Goal: Task Accomplishment & Management: Manage account settings

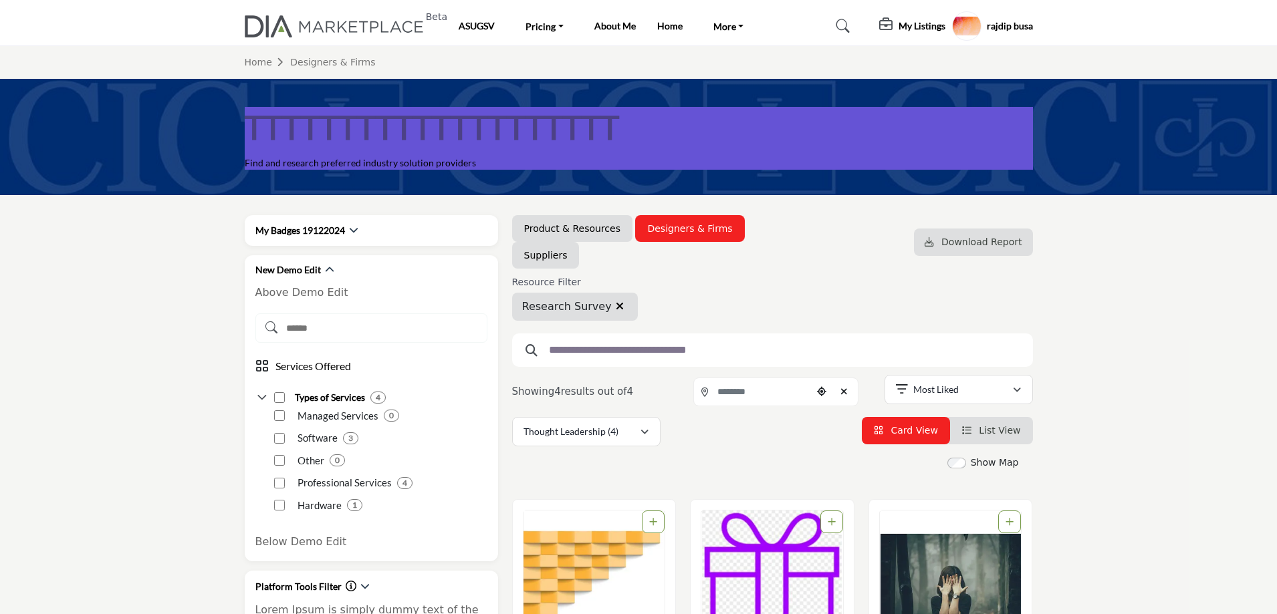
click at [920, 27] on h5 "My Listings" at bounding box center [921, 26] width 47 height 12
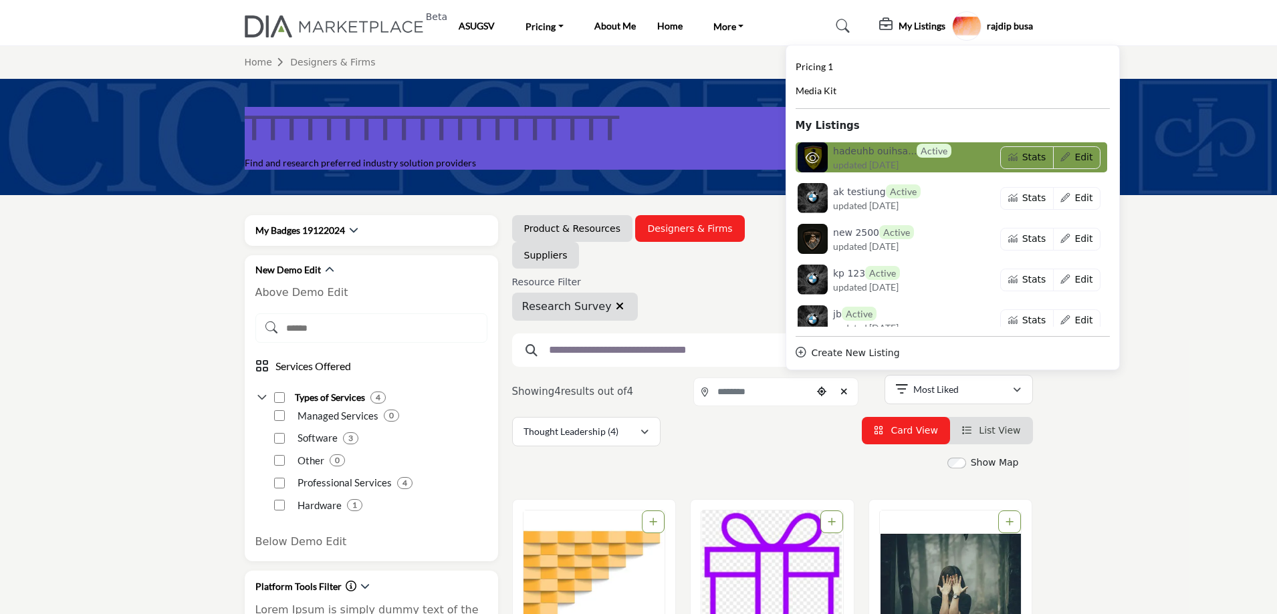
click at [844, 161] on span "updated [DATE]" at bounding box center [866, 165] width 66 height 14
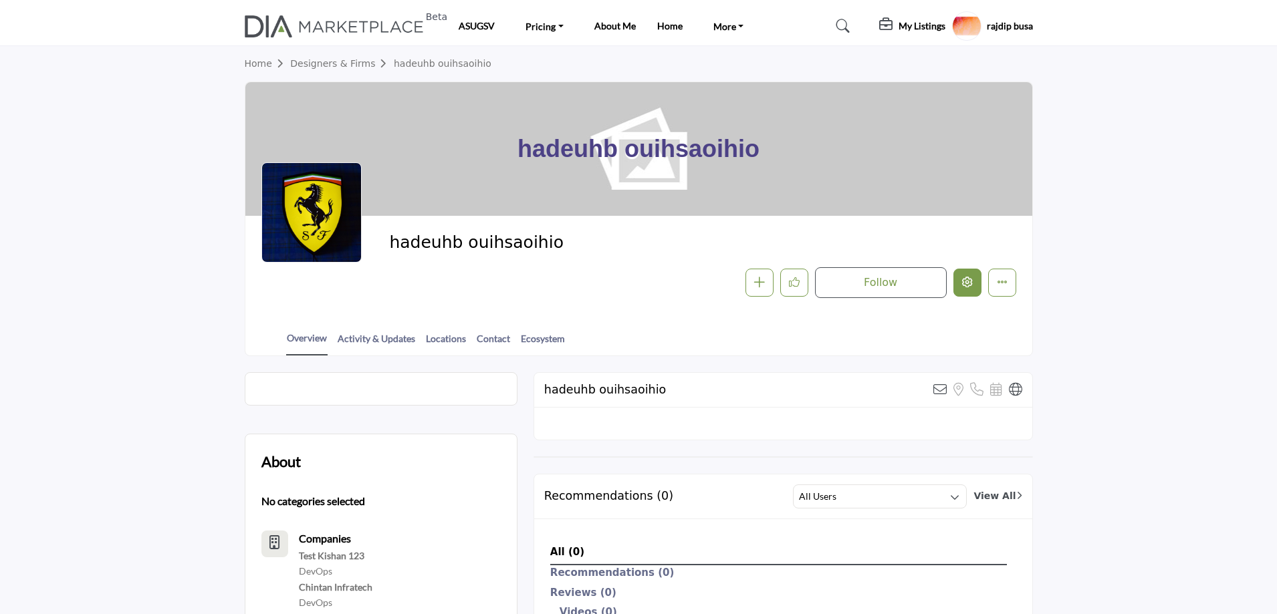
click at [971, 282] on icon "Edit company" at bounding box center [967, 282] width 11 height 11
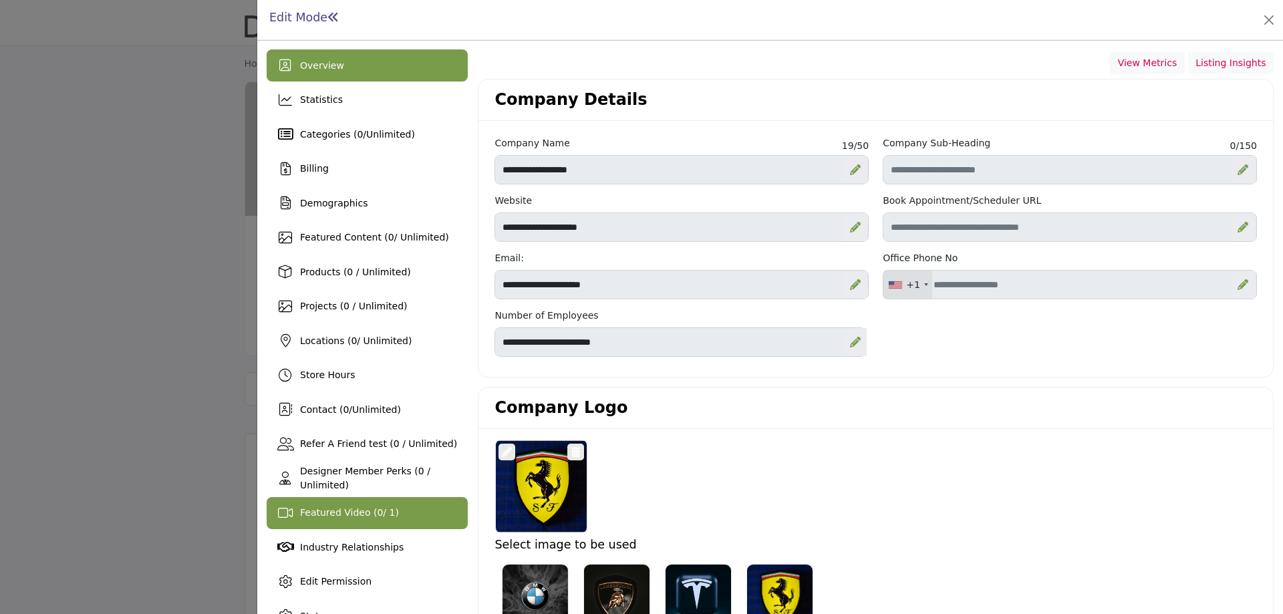
click at [357, 520] on div "Featured Video ( 0 / 1)" at bounding box center [349, 513] width 99 height 14
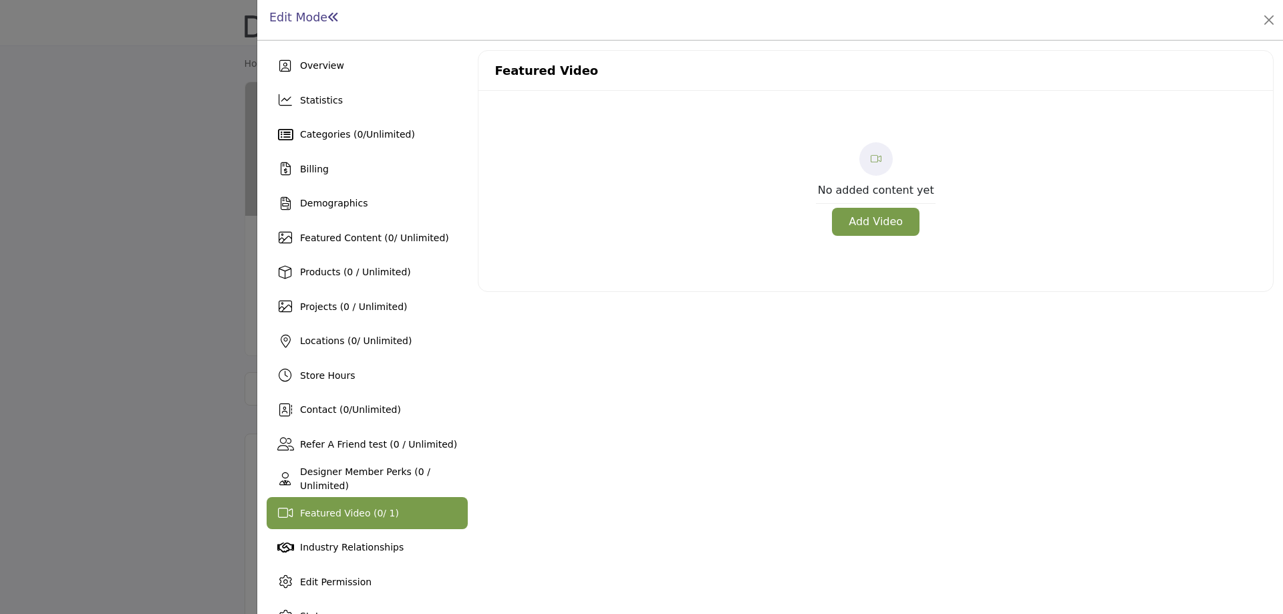
click at [868, 221] on button "Add Video" at bounding box center [876, 222] width 88 height 28
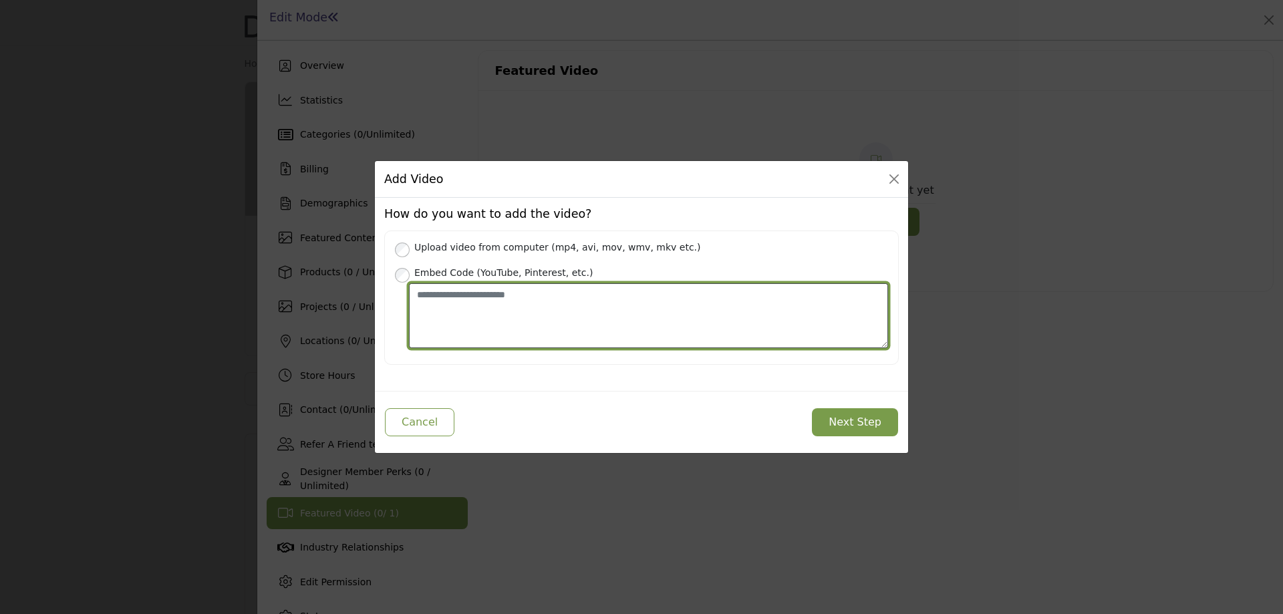
click at [485, 318] on textarea "Place your Embed Code here" at bounding box center [648, 315] width 479 height 65
paste textarea "**********"
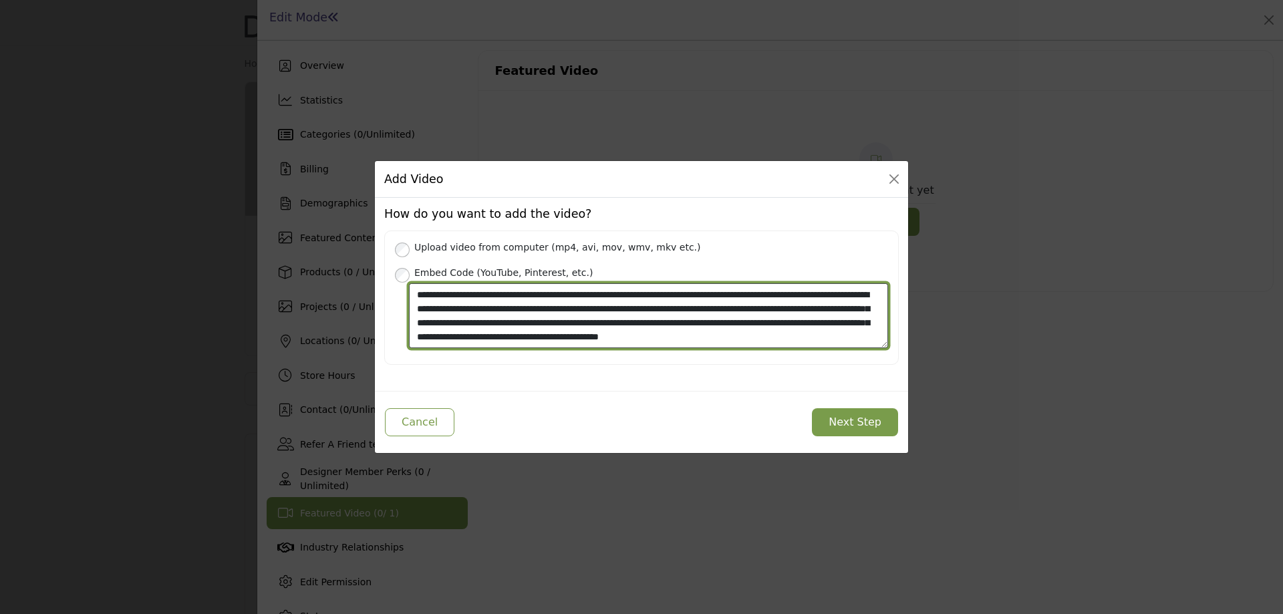
scroll to position [10, 0]
type textarea "**********"
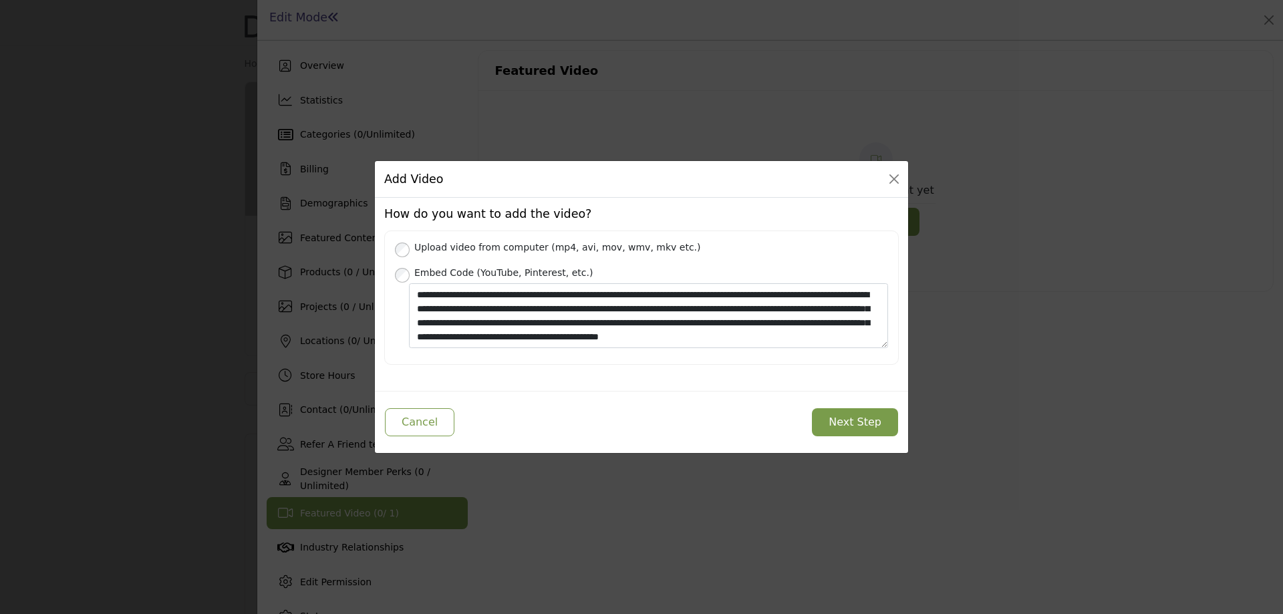
click at [864, 424] on button "Next Step" at bounding box center [855, 422] width 86 height 28
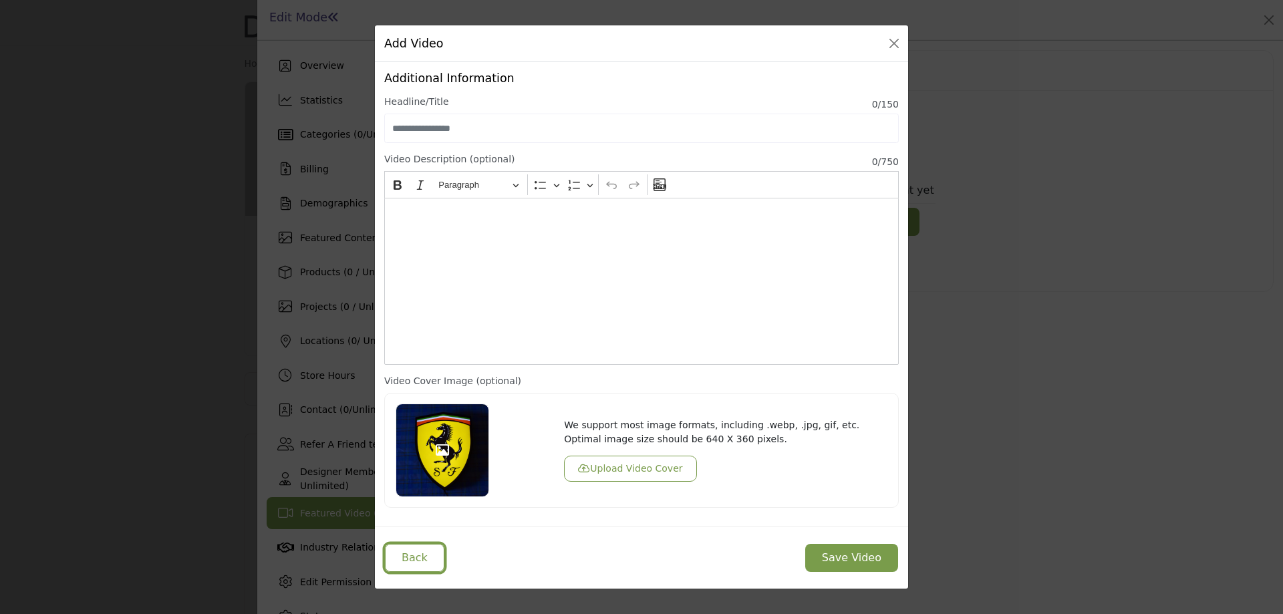
click at [410, 560] on button "Back" at bounding box center [414, 558] width 59 height 28
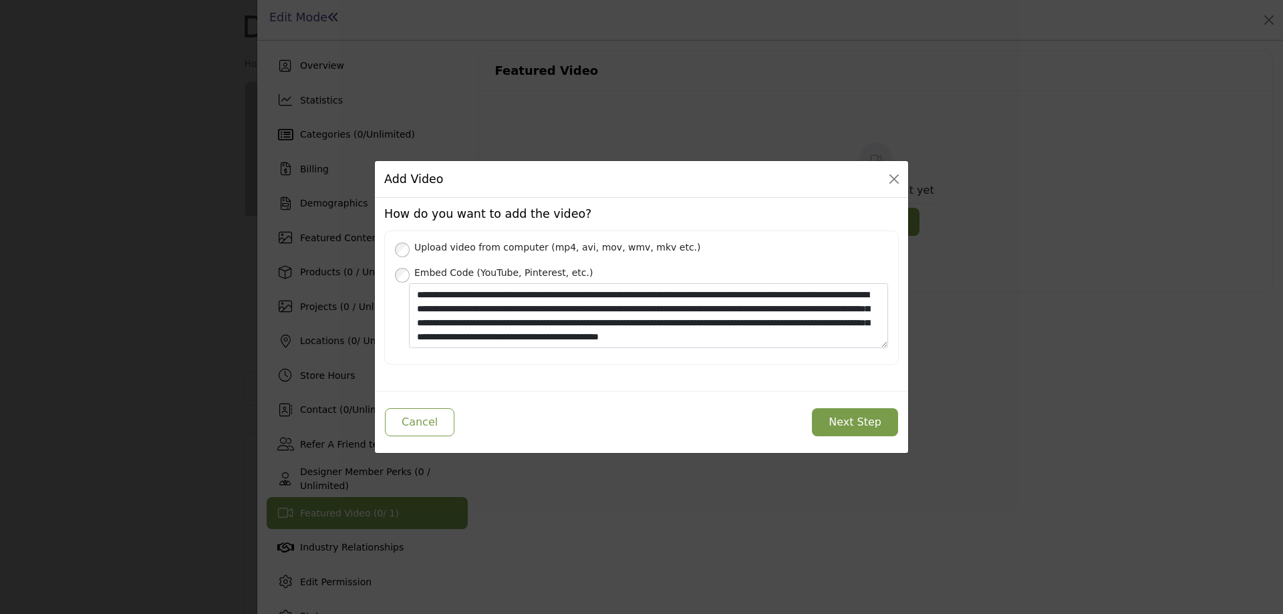
scroll to position [14, 0]
click at [432, 420] on button "Cancel" at bounding box center [420, 422] width 70 height 28
